Goal: Use online tool/utility: Utilize a website feature to perform a specific function

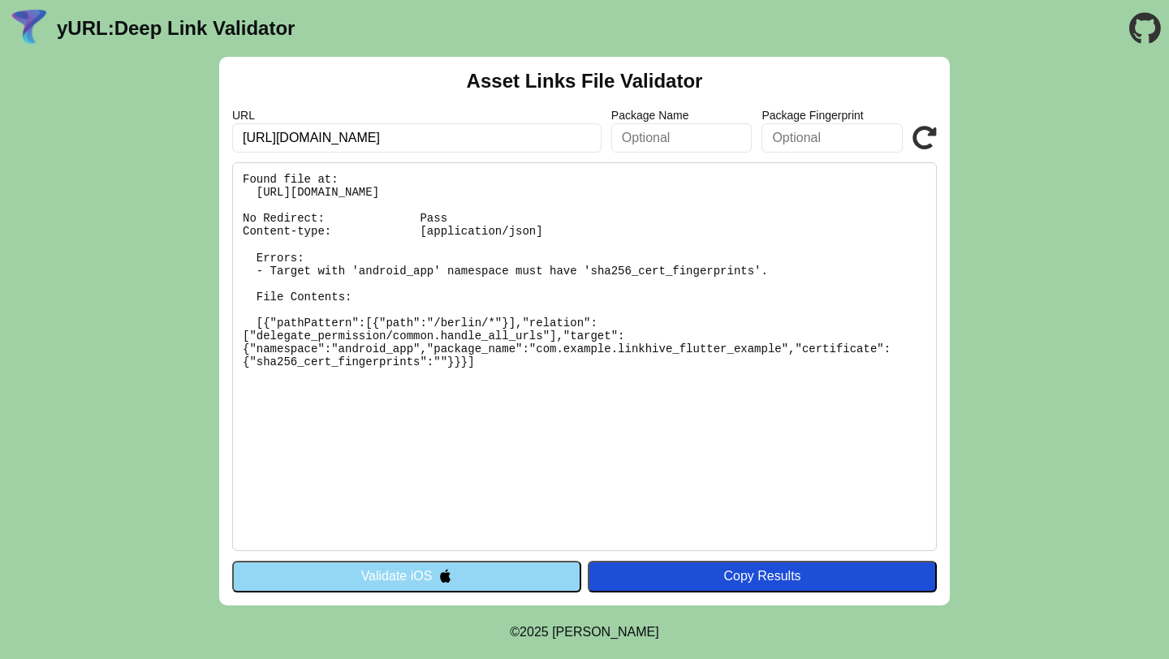
click at [395, 344] on pre "Found file at: https://berlin.linkhive.tech/.well-known/assetlinks.json No Redi…" at bounding box center [584, 356] width 705 height 389
click at [568, 134] on input "[URL][DOMAIN_NAME]" at bounding box center [416, 137] width 369 height 29
drag, startPoint x: 568, startPoint y: 134, endPoint x: 276, endPoint y: 119, distance: 292.6
click at [276, 119] on div "URL https://berlin.linkhive.tech/.well-known/assetlinks.json" at bounding box center [416, 131] width 369 height 44
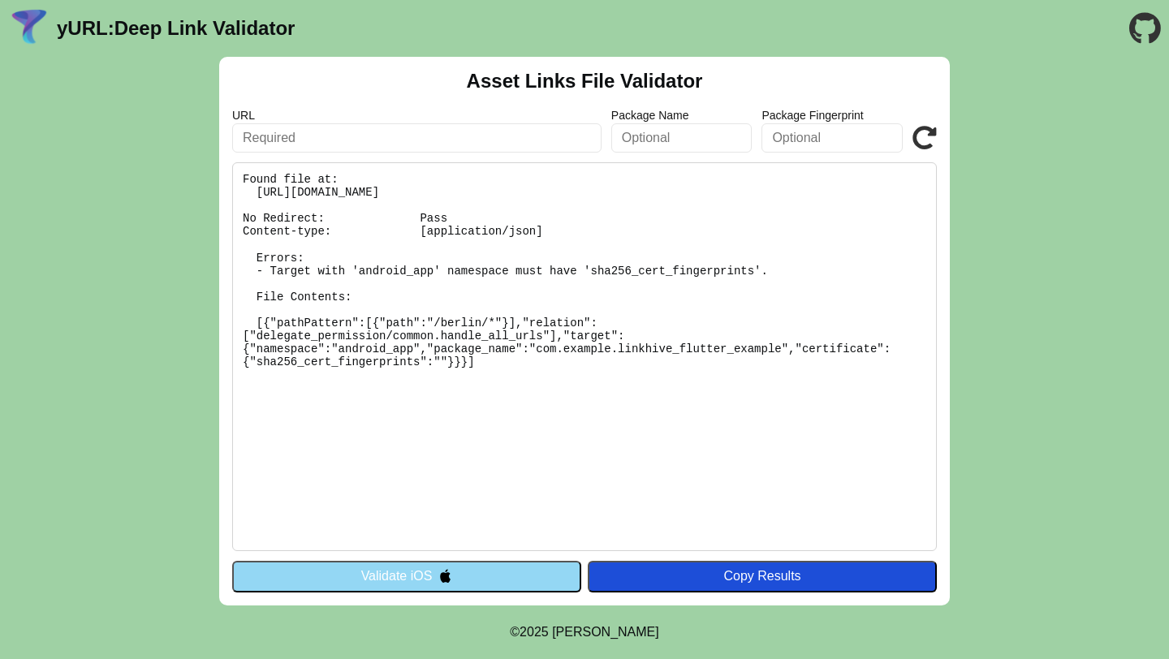
paste input "[URL][DOMAIN_NAME]"
type input "[URL][DOMAIN_NAME]"
click at [410, 576] on button "Validate iOS" at bounding box center [406, 576] width 349 height 31
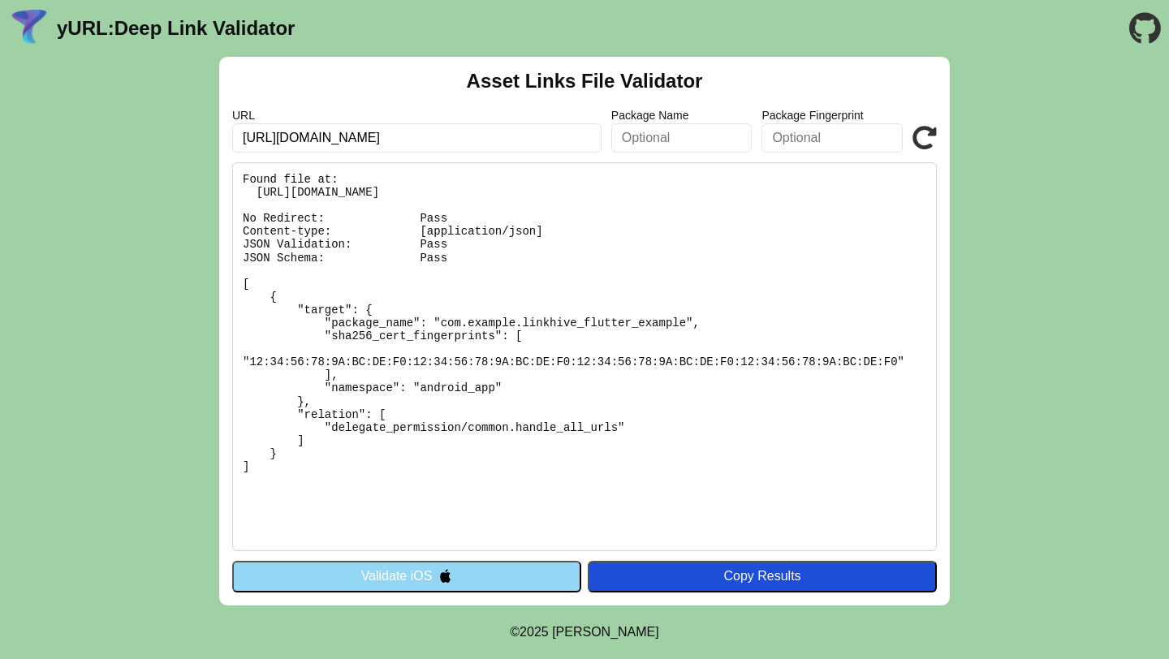
click at [398, 585] on button "Validate iOS" at bounding box center [406, 576] width 349 height 31
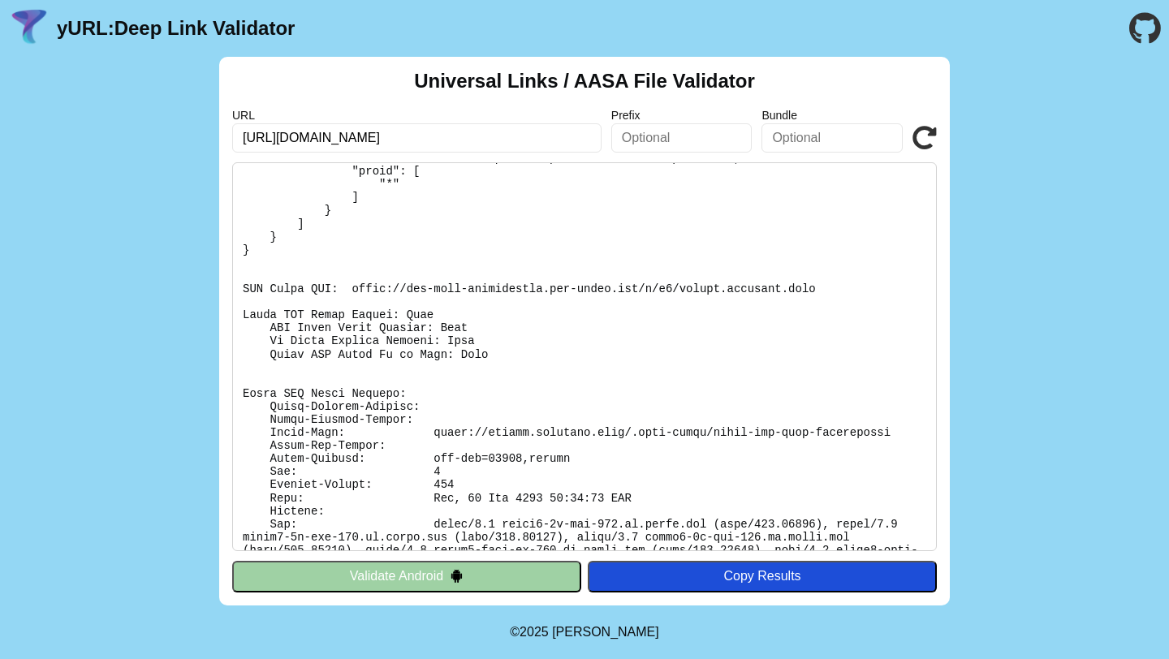
scroll to position [207, 0]
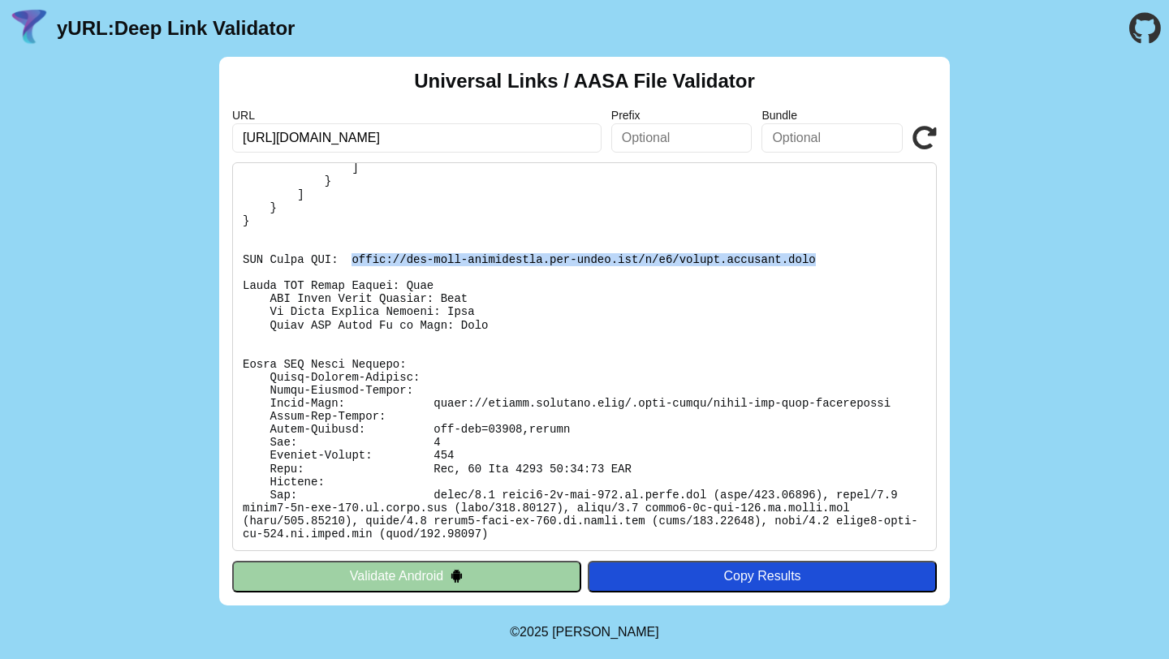
drag, startPoint x: 820, startPoint y: 261, endPoint x: 354, endPoint y: 259, distance: 466.0
click at [354, 259] on pre at bounding box center [584, 356] width 705 height 389
copy pre "[URL][DOMAIN_NAME][DOMAIN_NAME]"
click at [443, 573] on button "Validate Android" at bounding box center [406, 576] width 349 height 31
